Goal: Task Accomplishment & Management: Complete application form

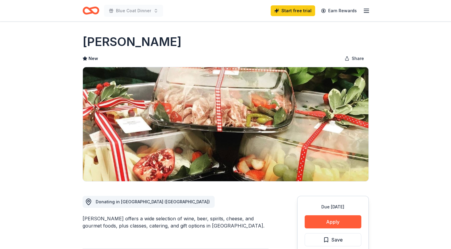
drag, startPoint x: 323, startPoint y: 222, endPoint x: 434, endPoint y: 184, distance: 117.6
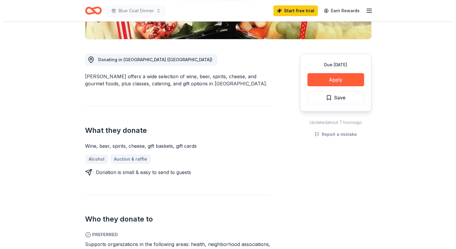
scroll to position [146, 0]
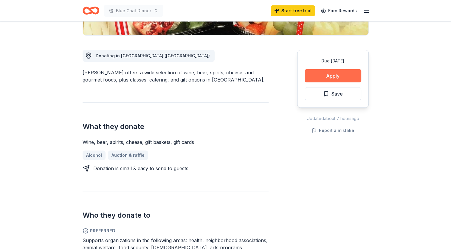
click at [338, 80] on button "Apply" at bounding box center [333, 75] width 57 height 13
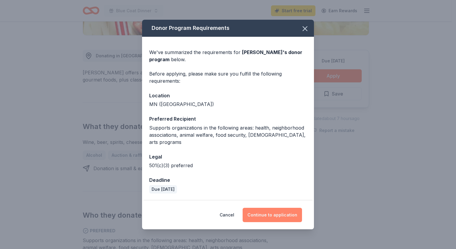
click at [266, 211] on button "Continue to application" at bounding box center [271, 215] width 59 height 14
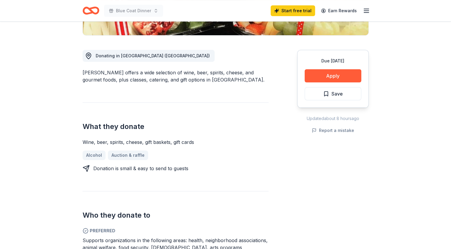
click at [315, 86] on div "Due [DATE] Apply Save" at bounding box center [333, 79] width 72 height 58
click at [316, 74] on button "Apply" at bounding box center [333, 75] width 57 height 13
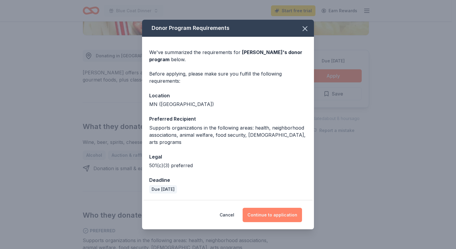
click at [268, 215] on button "Continue to application" at bounding box center [271, 215] width 59 height 14
